Goal: Task Accomplishment & Management: Complete application form

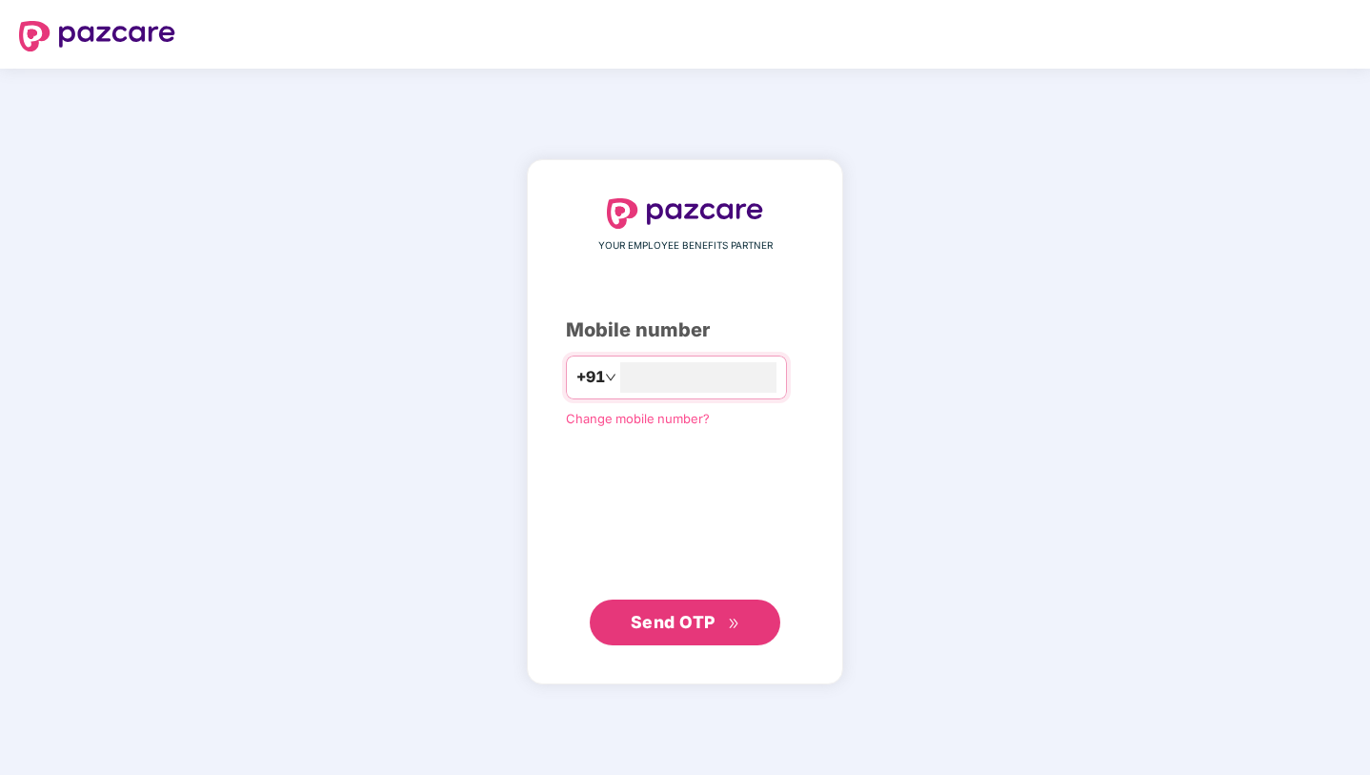
type input "**********"
click at [651, 601] on button "Send OTP" at bounding box center [685, 622] width 191 height 46
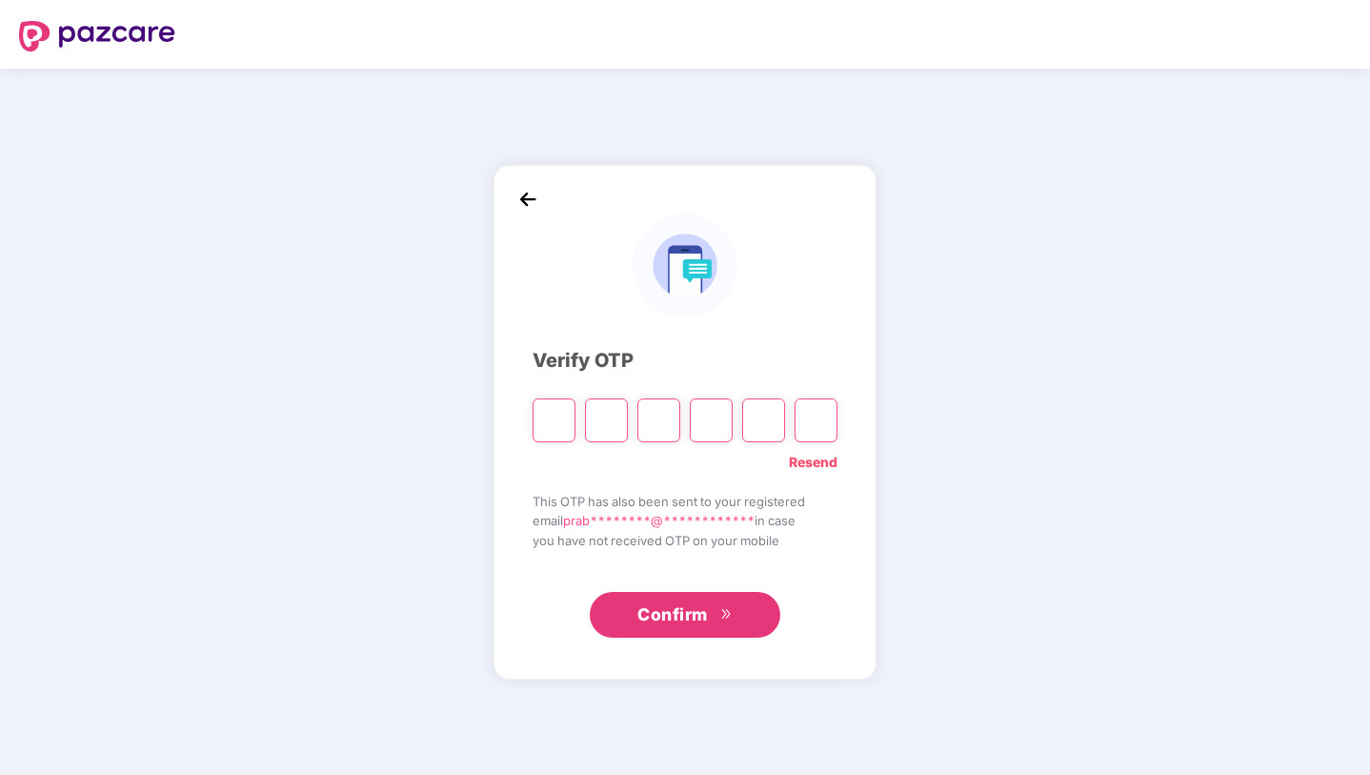
type input "*"
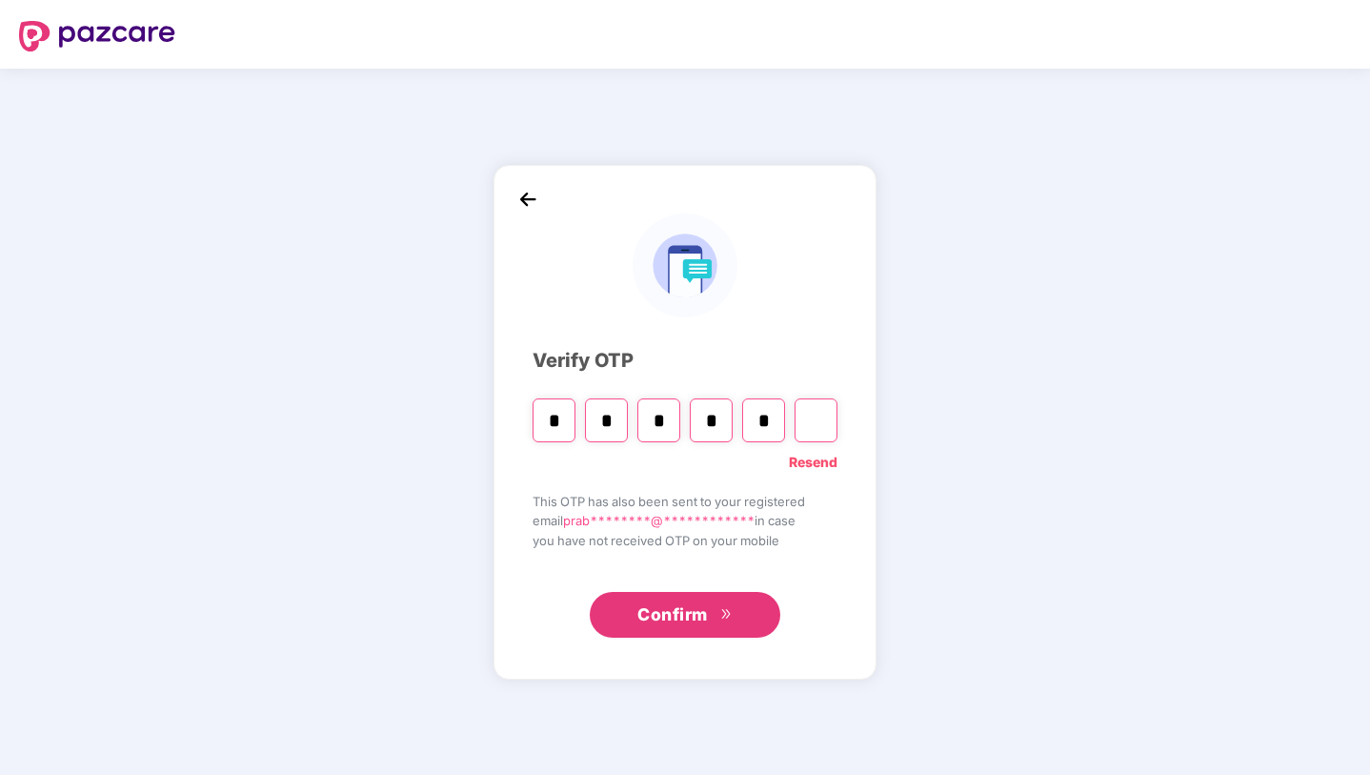
type input "*"
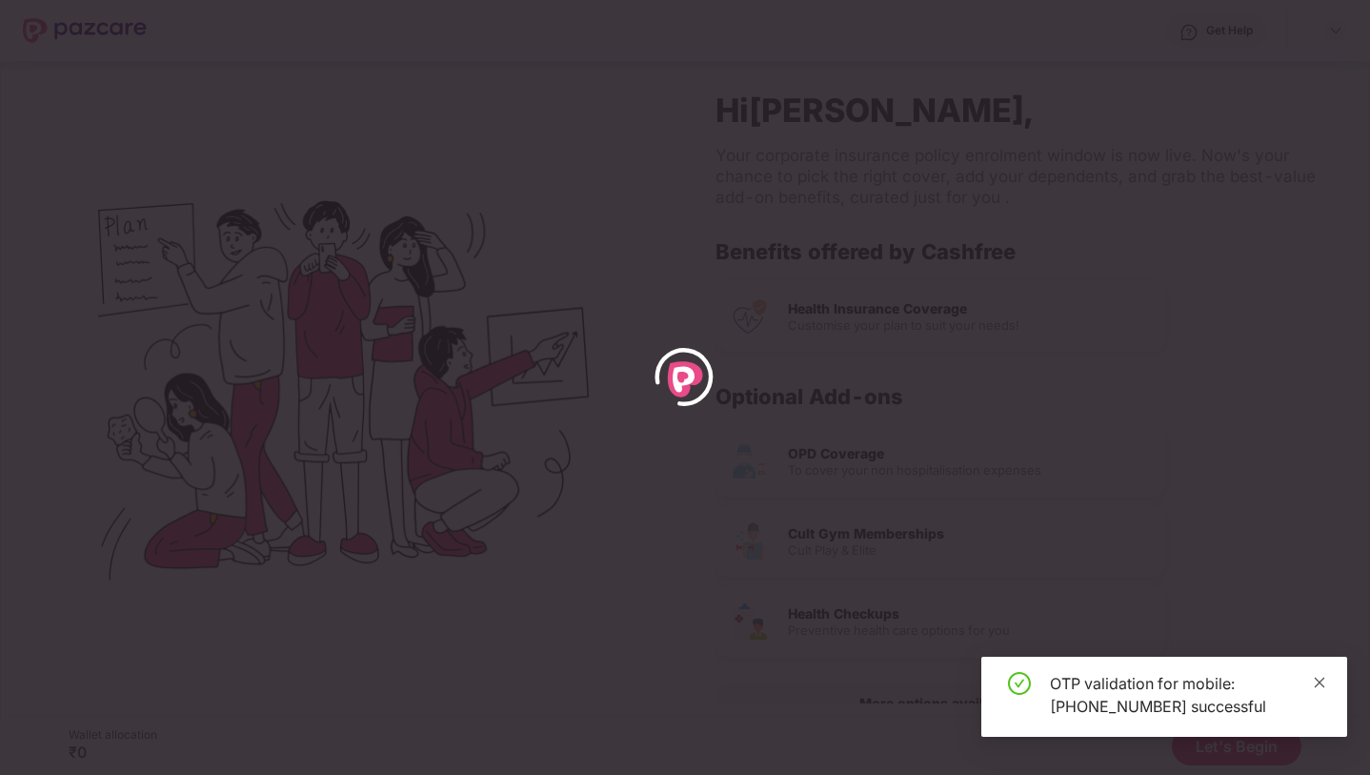
click at [1320, 679] on icon "close" at bounding box center [1319, 682] width 13 height 13
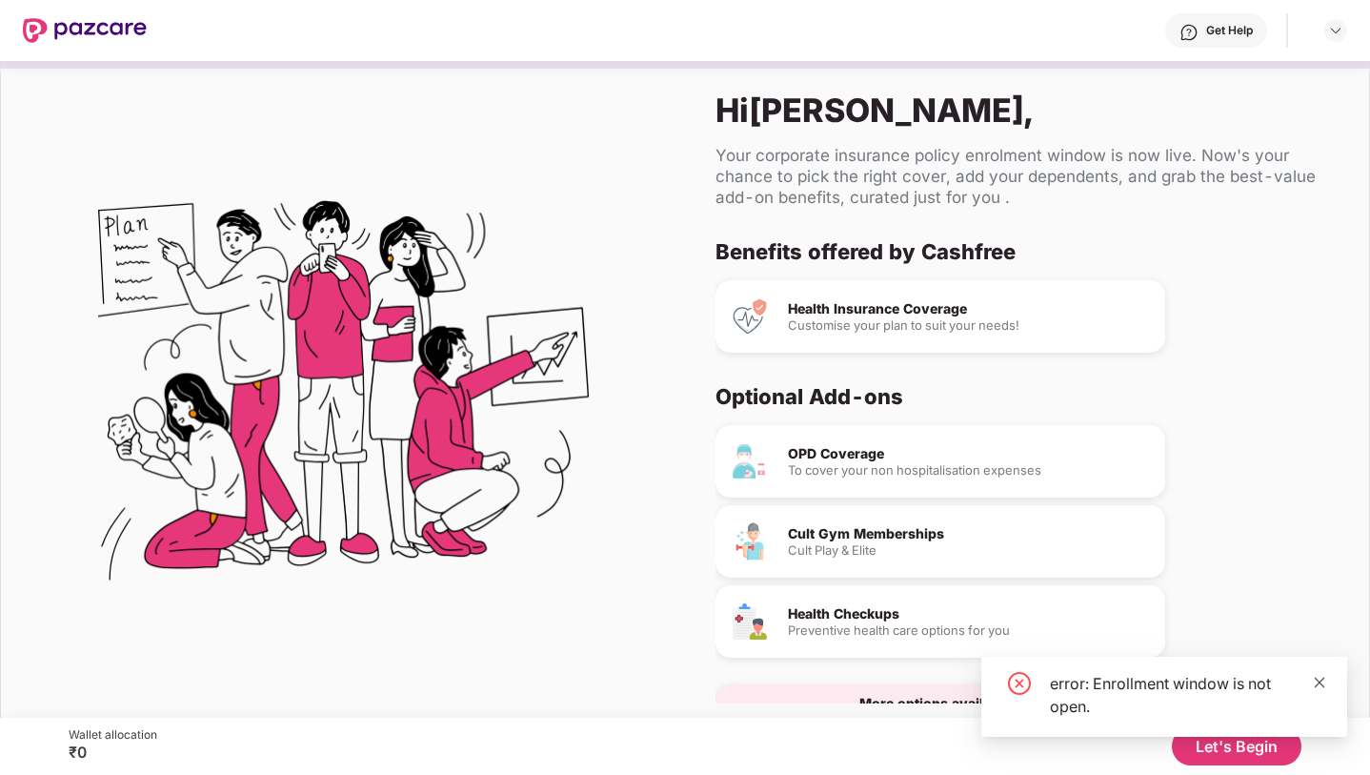
click at [1315, 680] on icon "close" at bounding box center [1319, 682] width 13 height 13
click at [1281, 738] on button "Let's Begin" at bounding box center [1237, 746] width 130 height 38
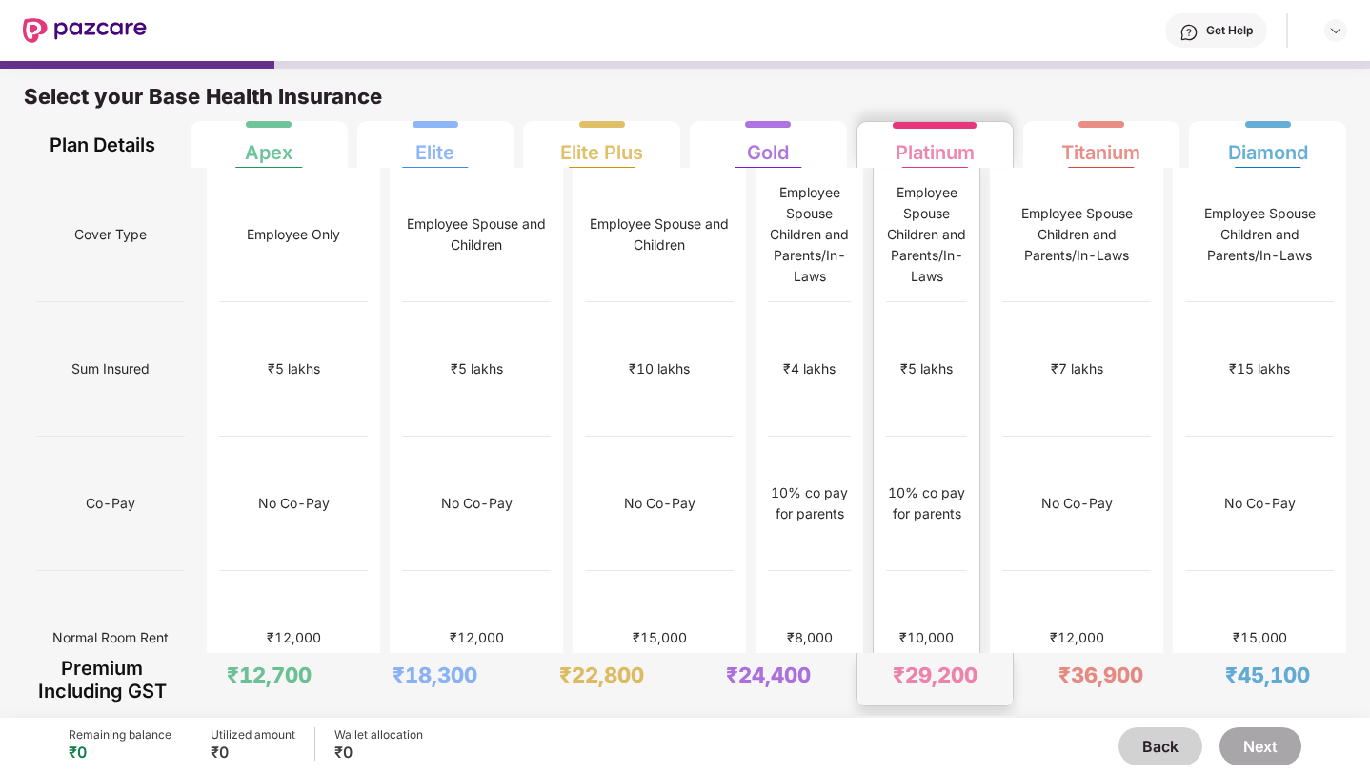
click at [889, 443] on div "10% co pay for parents" at bounding box center [926, 503] width 81 height 134
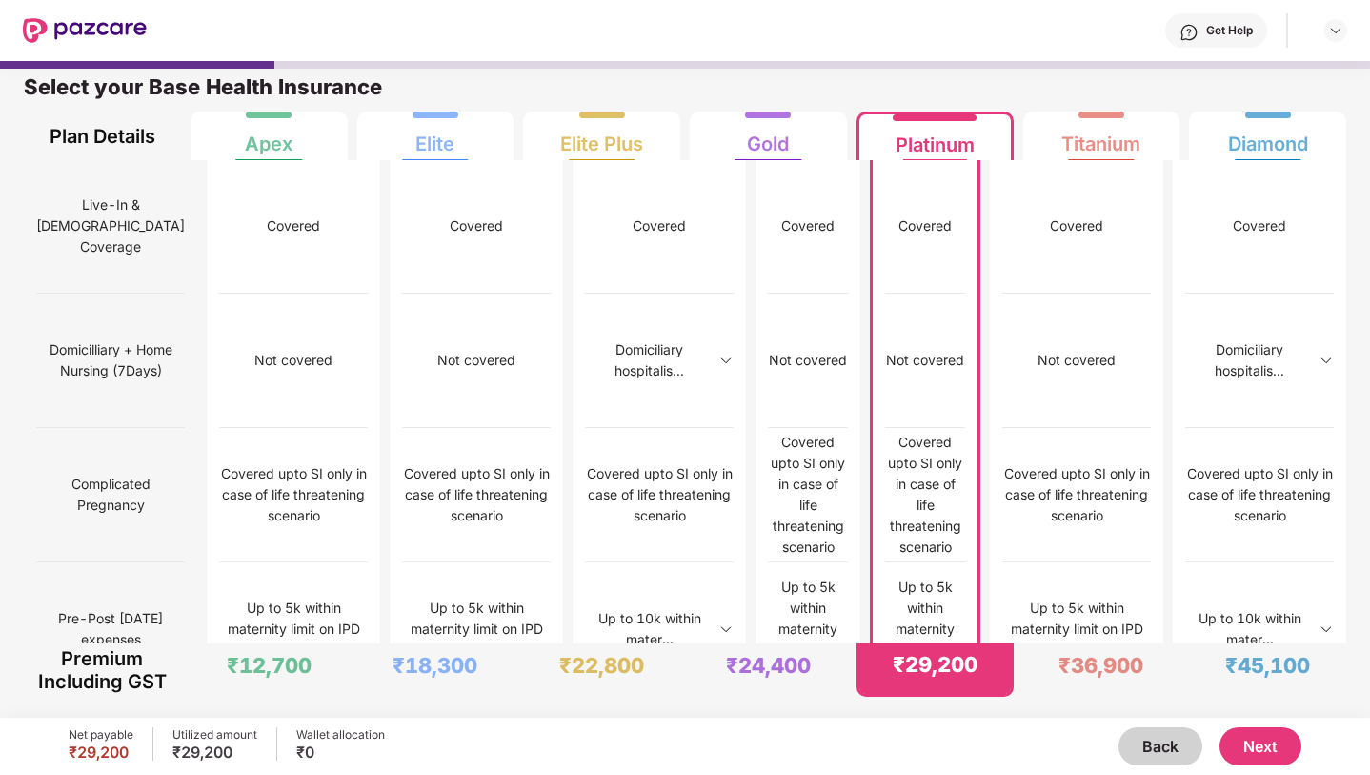
scroll to position [154, 0]
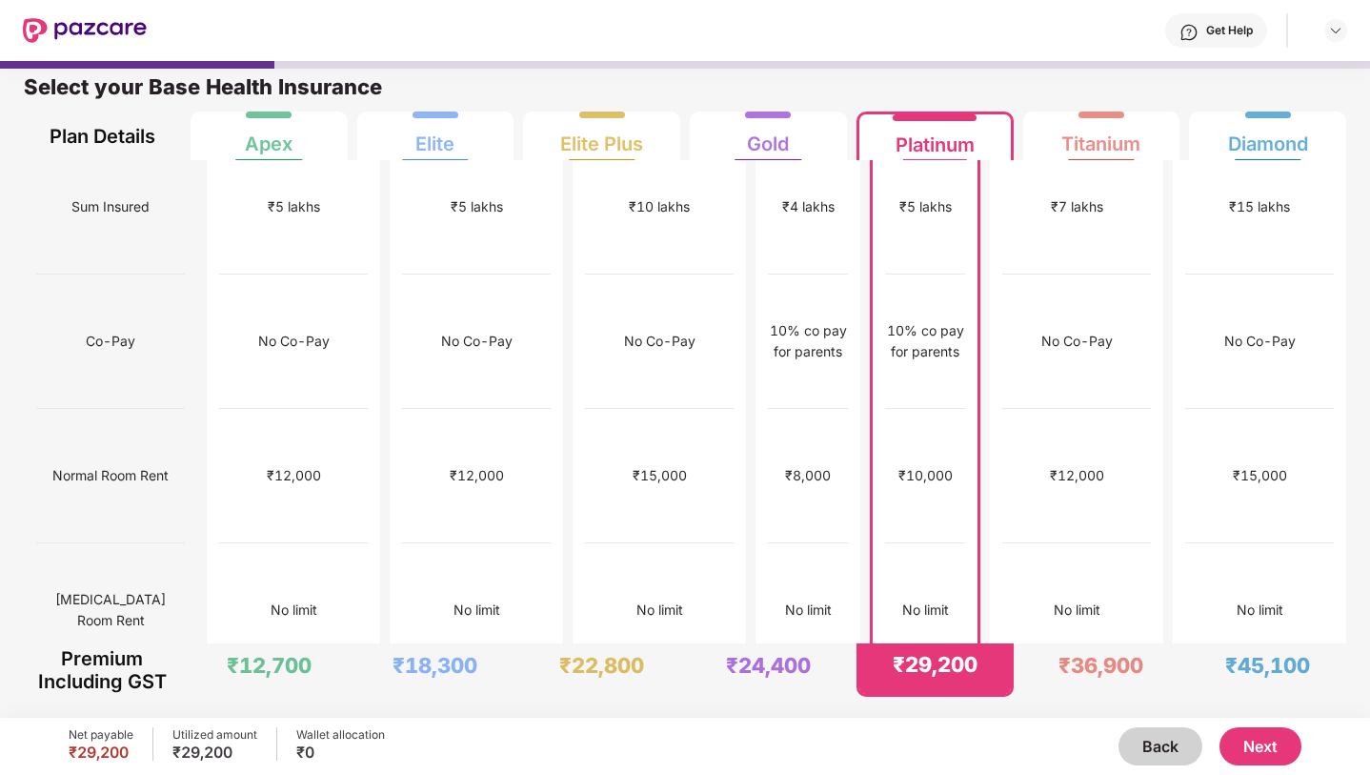
click at [1285, 751] on button "Next" at bounding box center [1261, 746] width 82 height 38
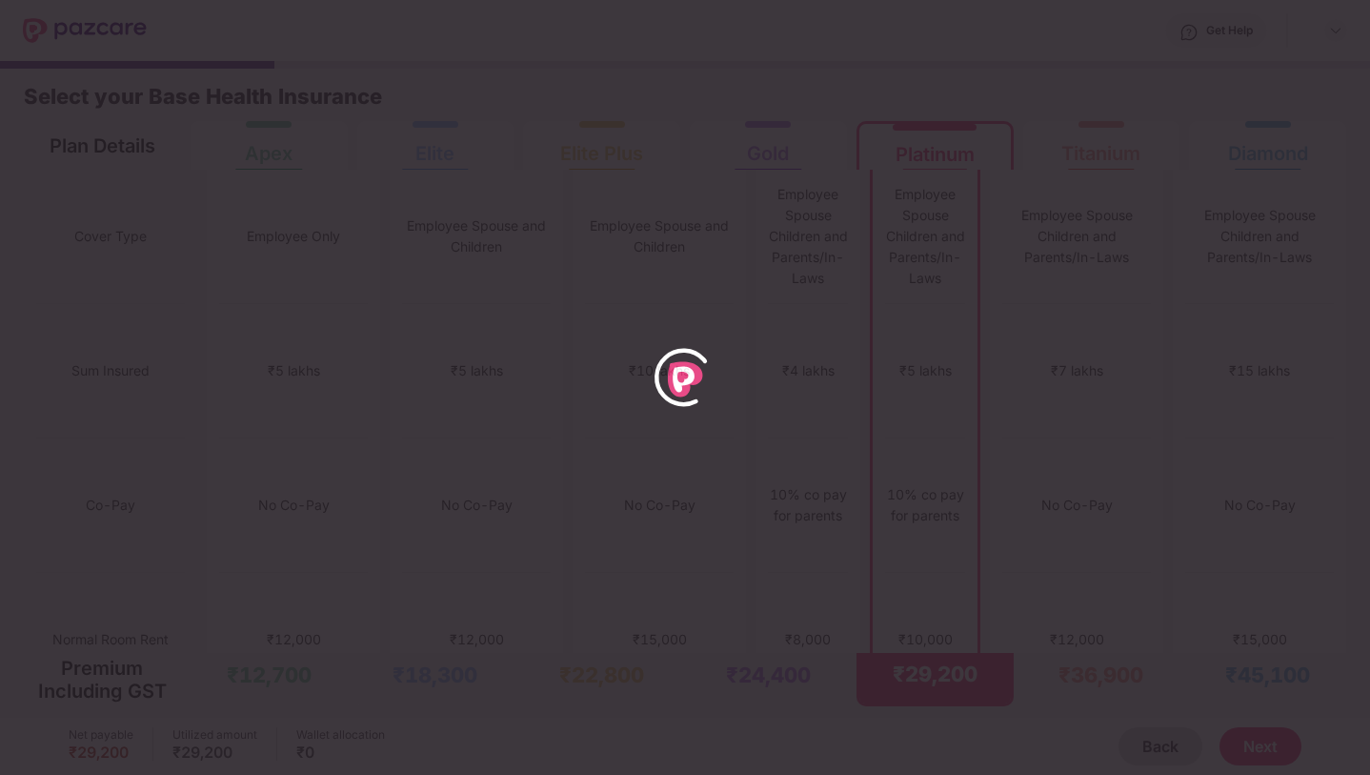
scroll to position [0, 0]
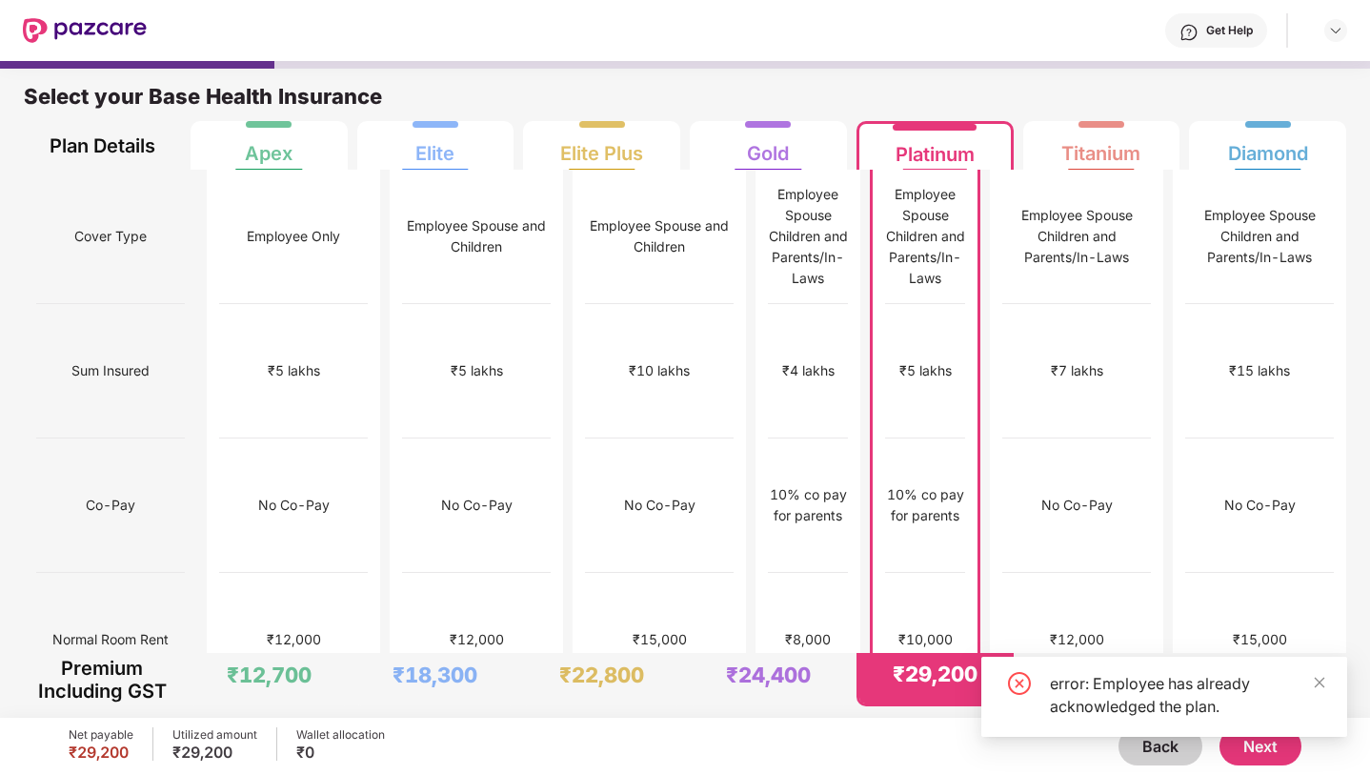
click at [1330, 675] on div "error: Employee has already acknowledged the plan." at bounding box center [1165, 697] width 366 height 80
click at [1323, 679] on icon "close" at bounding box center [1320, 682] width 10 height 10
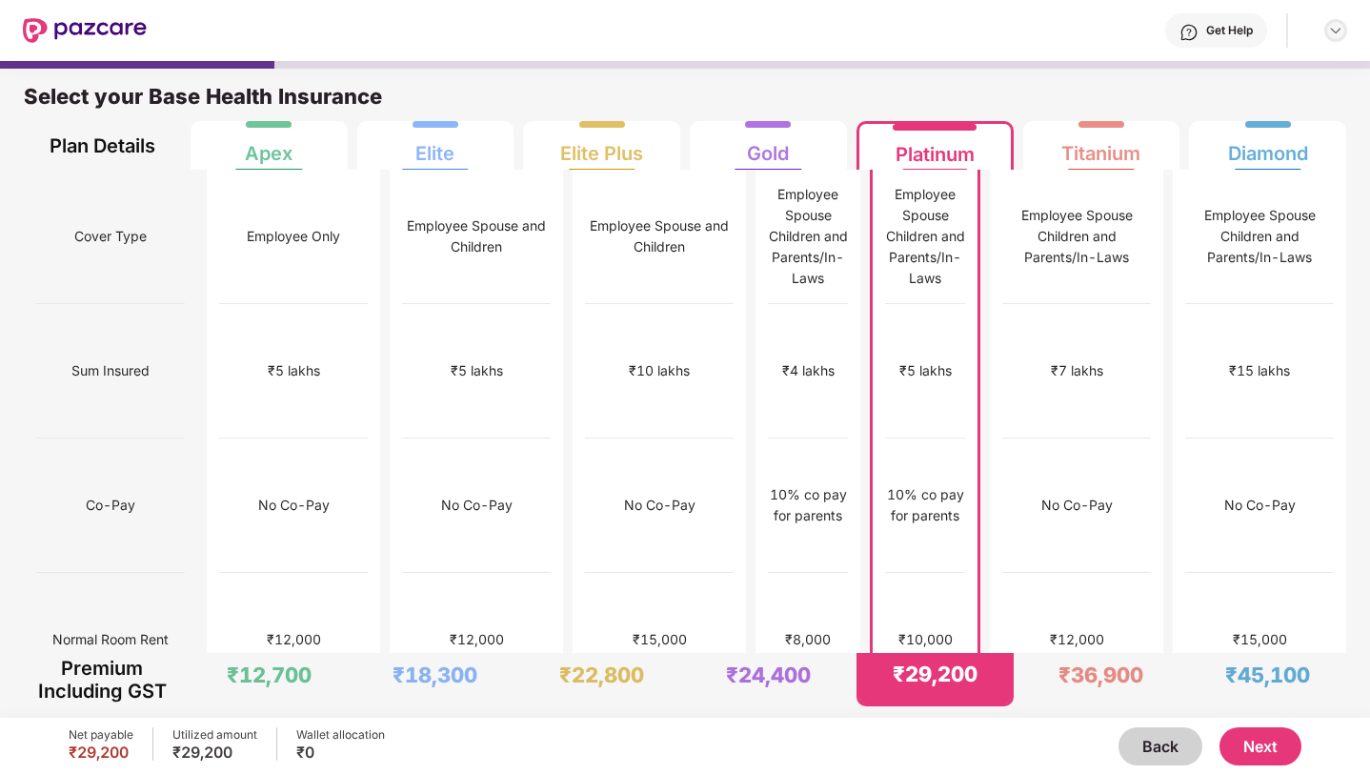
click at [1331, 35] on img at bounding box center [1335, 30] width 15 height 15
click at [107, 30] on img at bounding box center [85, 30] width 124 height 25
